Goal: Information Seeking & Learning: Learn about a topic

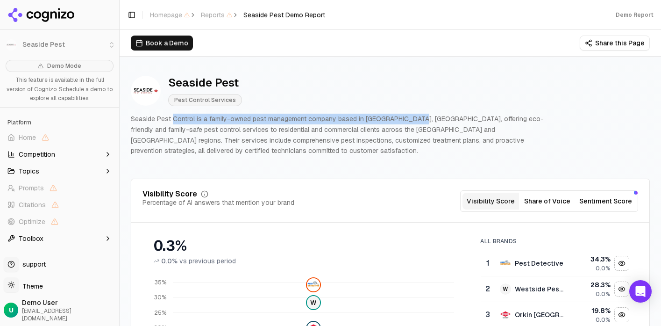
drag, startPoint x: 171, startPoint y: 120, endPoint x: 405, endPoint y: 121, distance: 233.7
click at [405, 121] on p "Seaside Pest Control is a family-owned pest management company based in [GEOGRA…" at bounding box center [340, 135] width 419 height 43
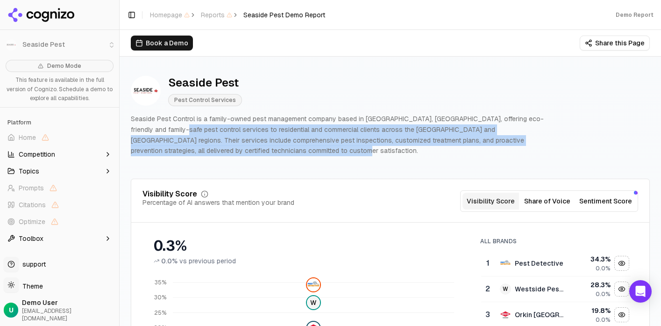
drag, startPoint x: 154, startPoint y: 131, endPoint x: 289, endPoint y: 156, distance: 137.8
click at [289, 156] on p "Seaside Pest Control is a family-owned pest management company based in [GEOGRA…" at bounding box center [340, 135] width 419 height 43
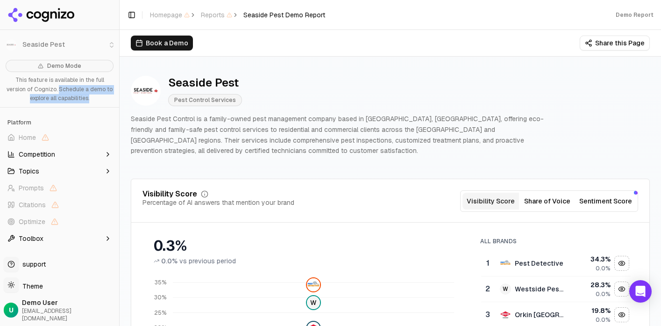
drag, startPoint x: 38, startPoint y: 90, endPoint x: 88, endPoint y: 107, distance: 52.3
click at [88, 107] on div "Demo Mode This feature is available in the full version of Cognizo. Schedule a …" at bounding box center [59, 81] width 119 height 51
click at [57, 171] on button "Topics" at bounding box center [60, 171] width 112 height 15
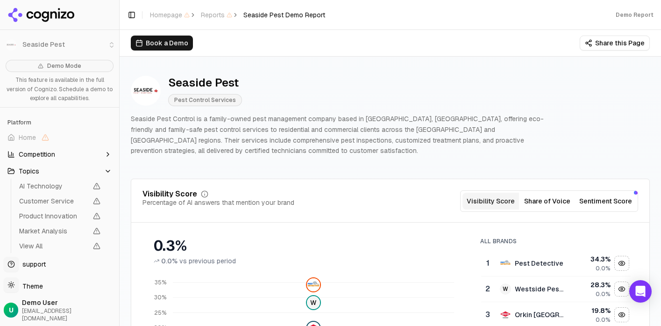
click at [56, 164] on button "Topics" at bounding box center [60, 171] width 112 height 15
